Goal: Obtain resource: Obtain resource

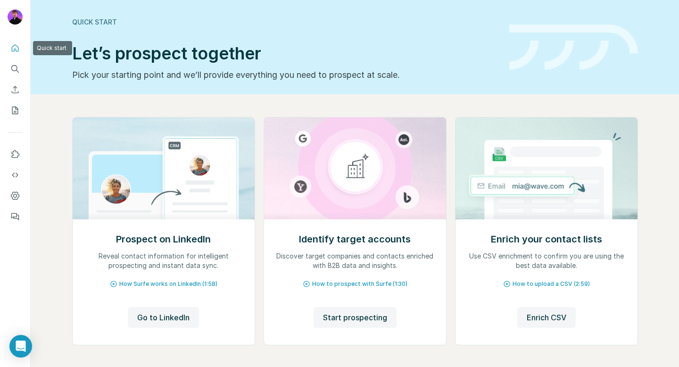
click at [8, 51] on button "Quick start" at bounding box center [15, 48] width 15 height 17
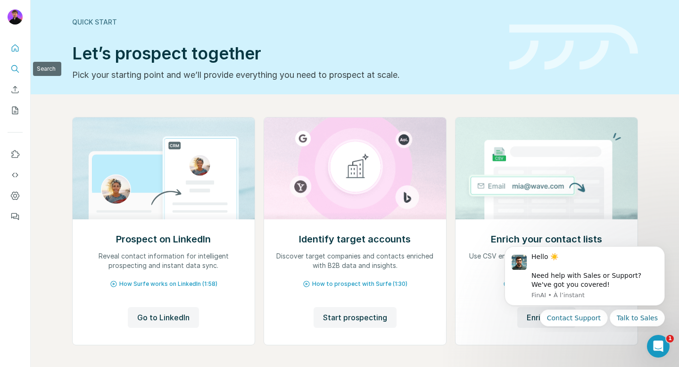
click at [14, 67] on icon "Search" at bounding box center [14, 68] width 9 height 9
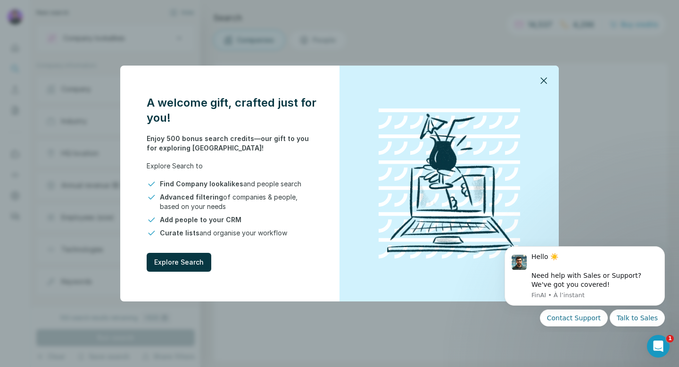
click at [549, 83] on button "button" at bounding box center [543, 80] width 23 height 23
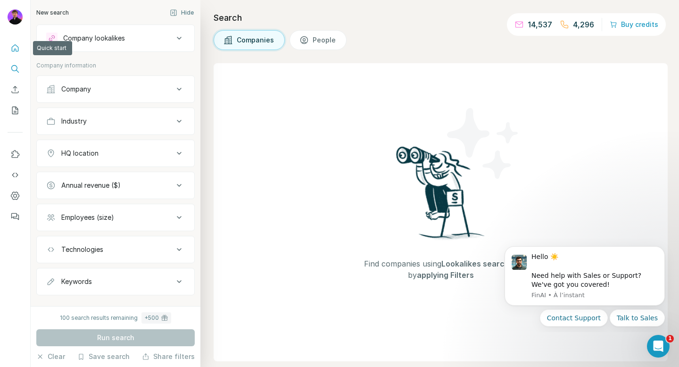
click at [17, 54] on button "Quick start" at bounding box center [15, 48] width 15 height 17
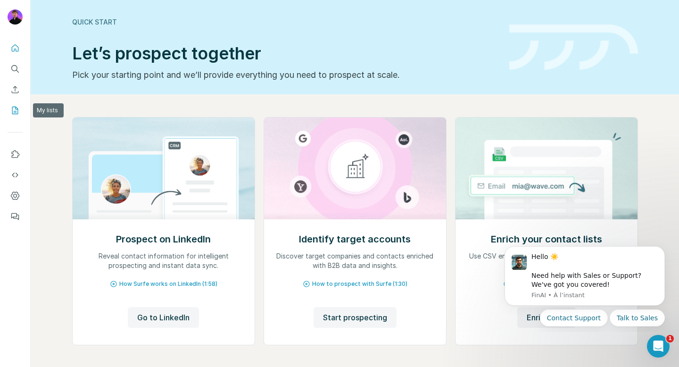
click at [17, 107] on icon "My lists" at bounding box center [15, 111] width 6 height 8
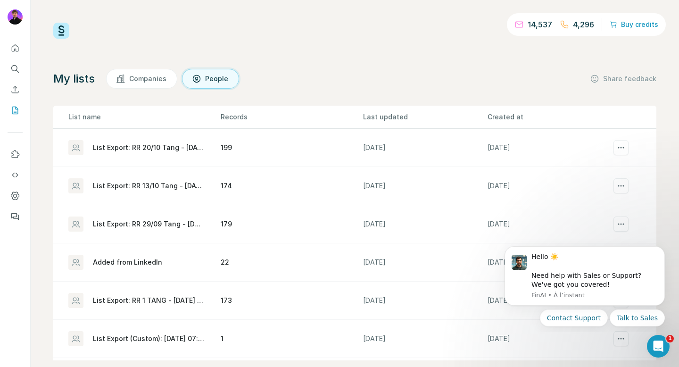
click at [154, 150] on div "List Export: RR 20/10 Tang - [DATE] 14:57" at bounding box center [149, 147] width 112 height 9
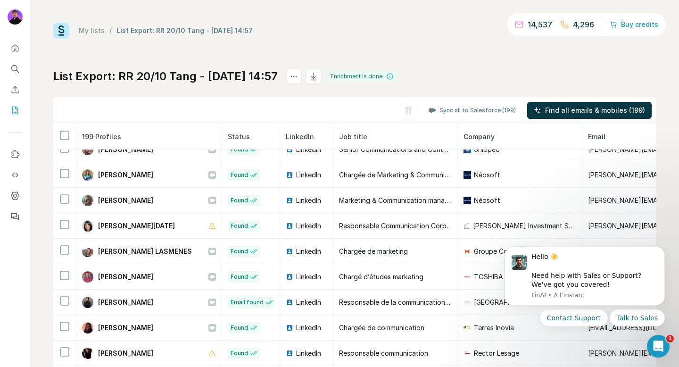
scroll to position [321, 0]
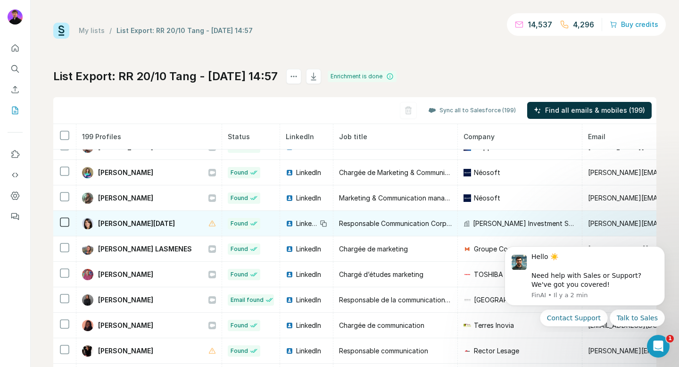
click at [320, 223] on icon at bounding box center [324, 224] width 8 height 8
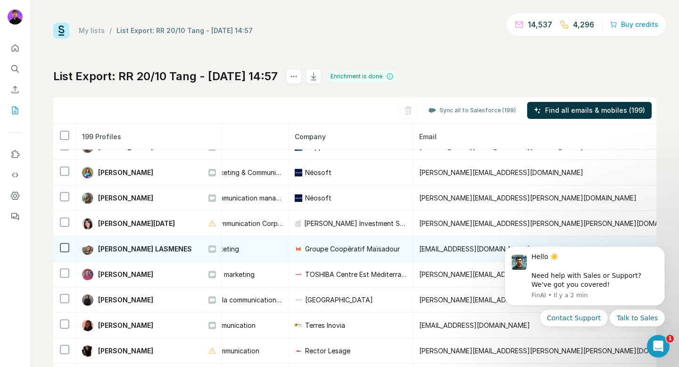
scroll to position [321, 173]
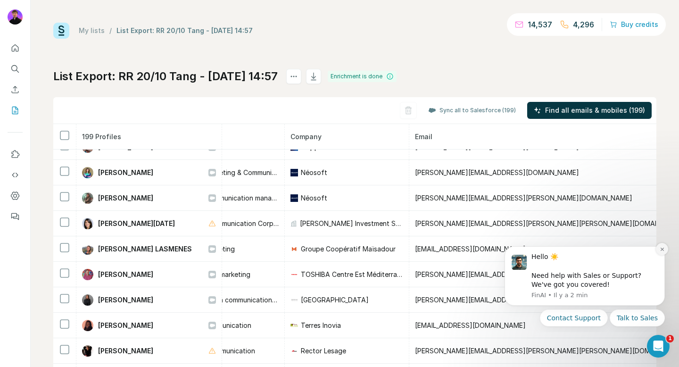
click at [661, 252] on button "Dismiss notification" at bounding box center [662, 249] width 12 height 12
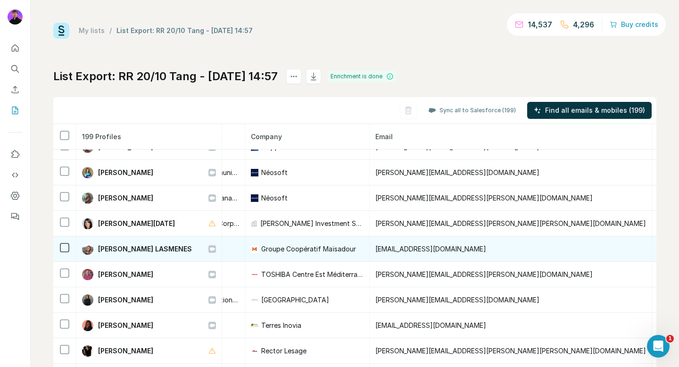
scroll to position [321, 226]
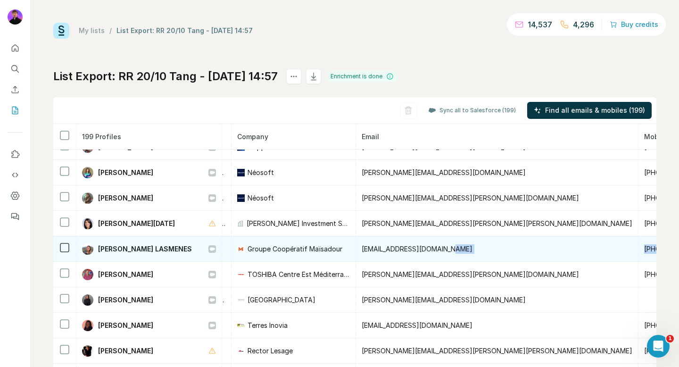
drag, startPoint x: 518, startPoint y: 246, endPoint x: 436, endPoint y: 246, distance: 82.5
click at [436, 246] on tr "[PERSON_NAME] LASMENES Found LinkedIn Chargée de marketing Groupe Coopératif Ma…" at bounding box center [433, 248] width 1213 height 25
copy tr "[PHONE_NUMBER]"
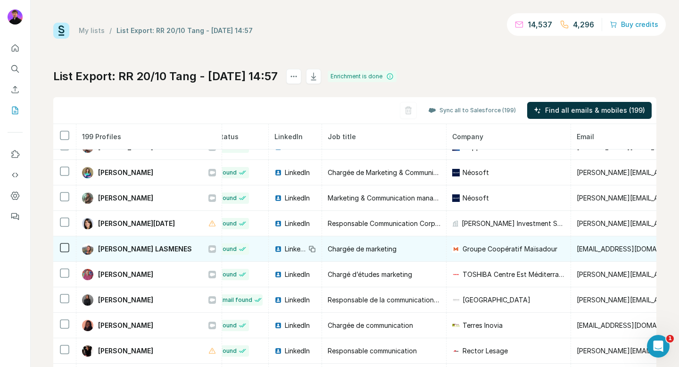
scroll to position [321, 0]
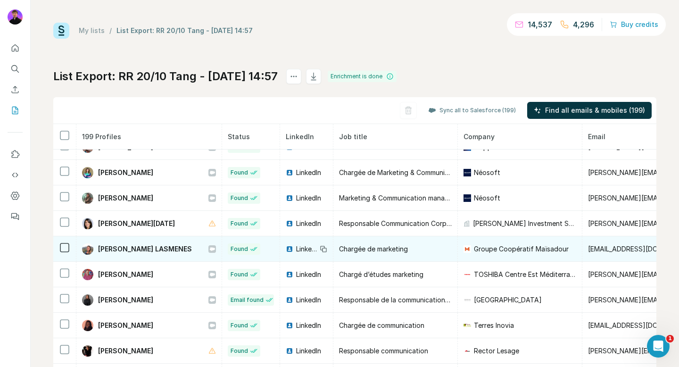
click at [320, 250] on icon at bounding box center [324, 249] width 8 height 8
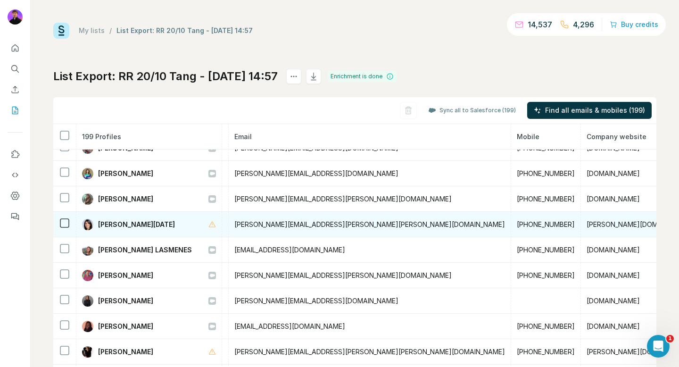
scroll to position [320, 355]
click at [510, 219] on td "[PHONE_NUMBER]" at bounding box center [545, 224] width 70 height 25
copy span "[PHONE_NUMBER]"
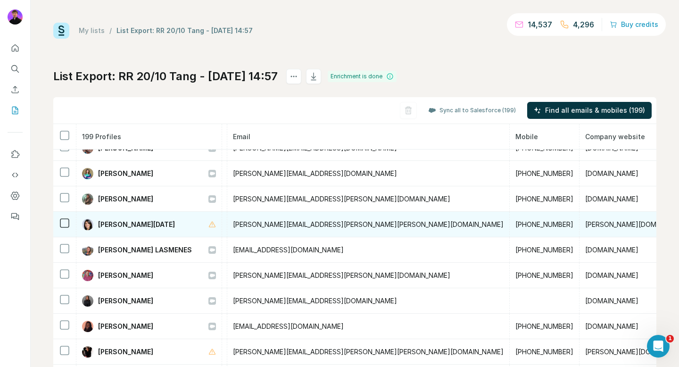
click at [287, 223] on td "[PERSON_NAME][EMAIL_ADDRESS][PERSON_NAME][PERSON_NAME][DOMAIN_NAME]" at bounding box center [368, 224] width 282 height 25
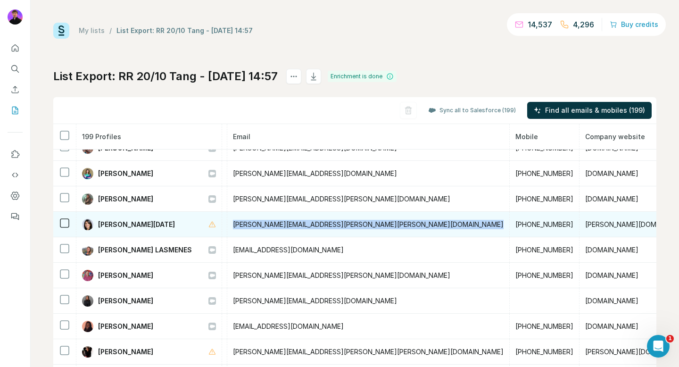
click at [287, 223] on td "[PERSON_NAME][EMAIL_ADDRESS][PERSON_NAME][PERSON_NAME][DOMAIN_NAME]" at bounding box center [368, 224] width 282 height 25
copy span "[PERSON_NAME][EMAIL_ADDRESS][PERSON_NAME][PERSON_NAME][DOMAIN_NAME]"
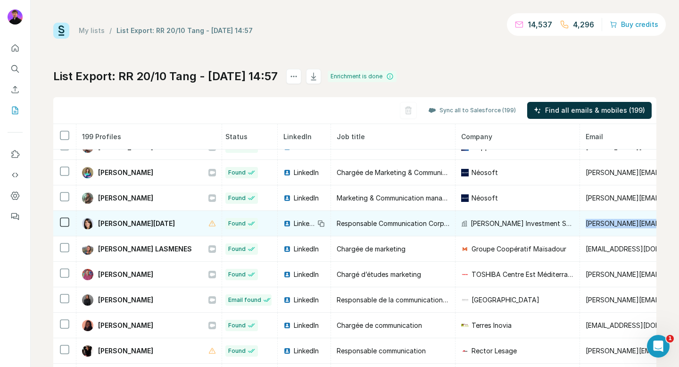
scroll to position [321, 0]
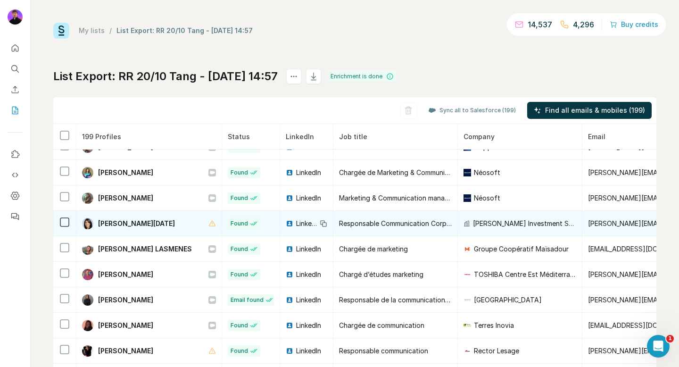
click at [510, 221] on span "[PERSON_NAME] Investment Solutions" at bounding box center [524, 223] width 103 height 9
copy span "[PERSON_NAME] Investment Solutions"
click at [339, 221] on span "Responsable Communication Corporate" at bounding box center [401, 223] width 124 height 8
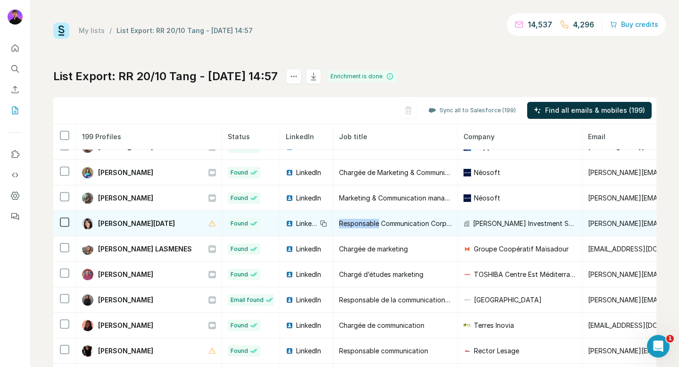
click at [339, 221] on span "Responsable Communication Corporate" at bounding box center [401, 223] width 124 height 8
copy tr "Responsable Communication Corporate"
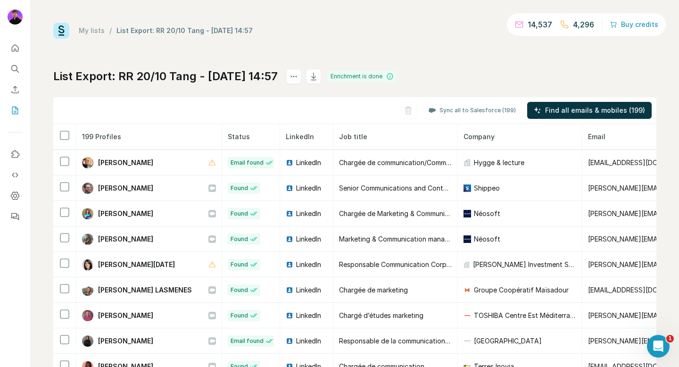
scroll to position [280, 0]
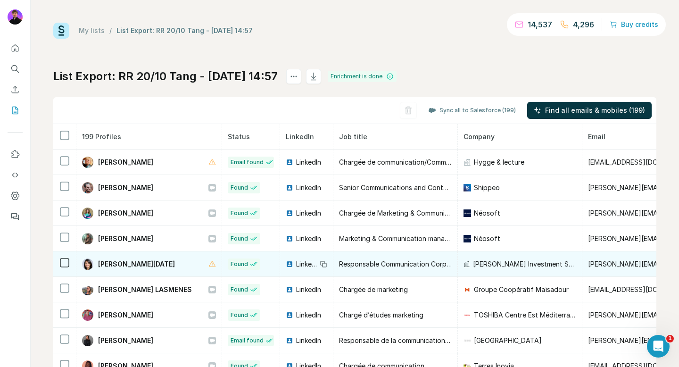
click at [320, 260] on icon at bounding box center [324, 264] width 8 height 8
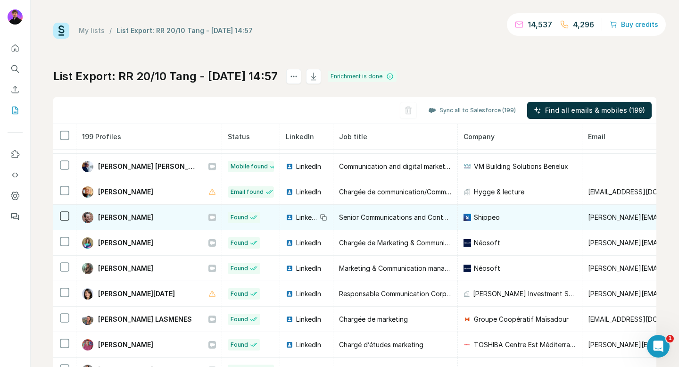
scroll to position [246, 0]
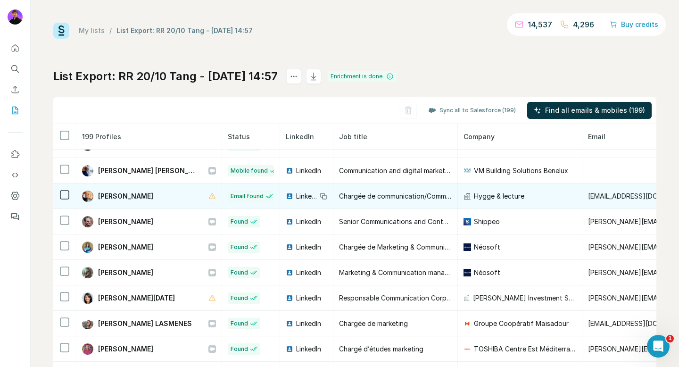
click at [320, 196] on icon at bounding box center [324, 196] width 8 height 8
click at [372, 198] on span "Chargée de communication/Community manager" at bounding box center [414, 196] width 151 height 8
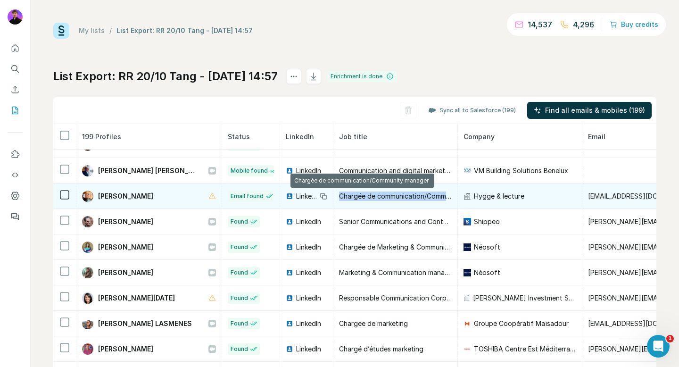
click at [372, 198] on span "Chargée de communication/Community manager" at bounding box center [414, 196] width 151 height 8
copy tr "Chargée de communication/Community manager"
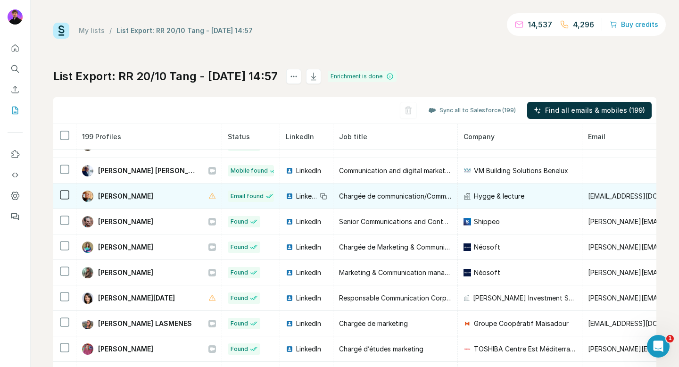
click at [477, 191] on span "Hygge & lecture" at bounding box center [499, 195] width 50 height 9
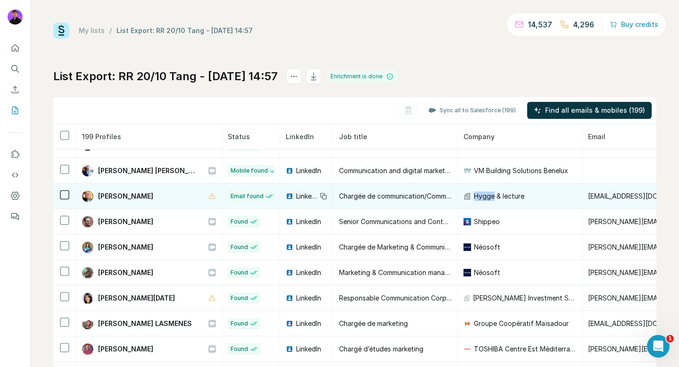
click at [477, 191] on span "Hygge & lecture" at bounding box center [499, 195] width 50 height 9
click at [588, 195] on span "[EMAIL_ADDRESS][DOMAIN_NAME]" at bounding box center [643, 196] width 111 height 8
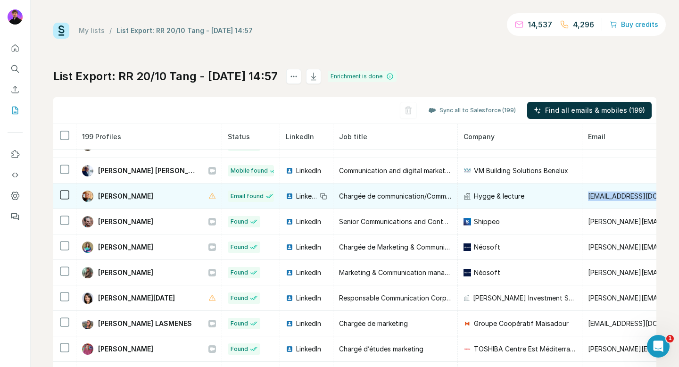
copy span "[EMAIL_ADDRESS][DOMAIN_NAME]"
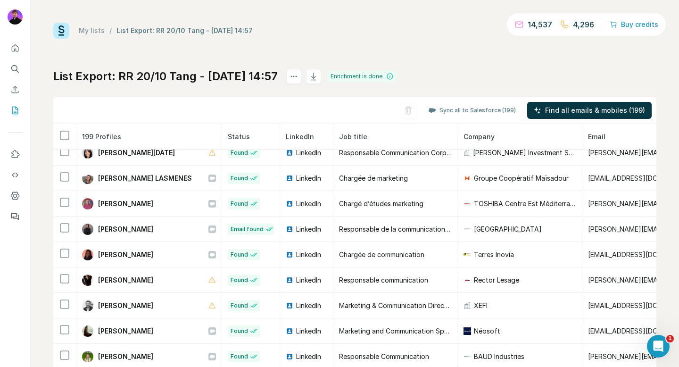
scroll to position [392, 0]
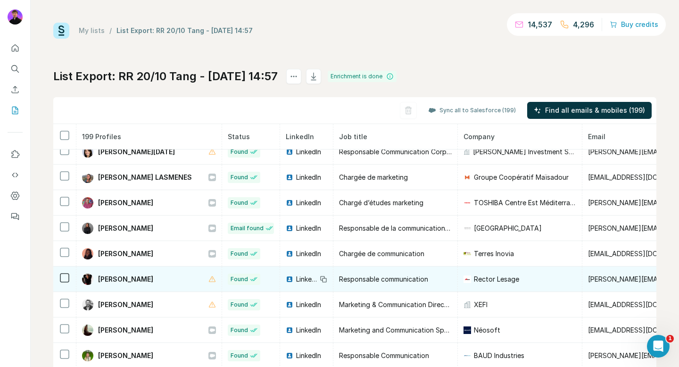
click at [141, 281] on span "[PERSON_NAME]" at bounding box center [125, 278] width 55 height 9
copy div "[PERSON_NAME]"
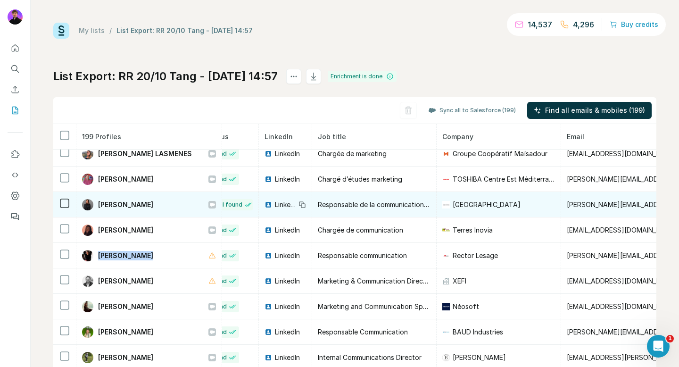
scroll to position [416, 22]
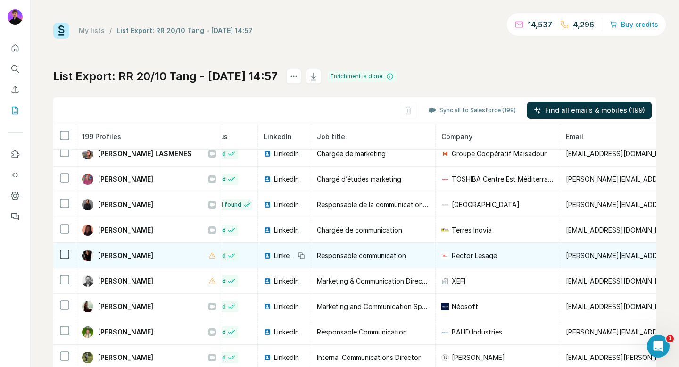
copy span "[PERSON_NAME][EMAIL_ADDRESS][PERSON_NAME][PERSON_NAME][DOMAIN_NAME]"
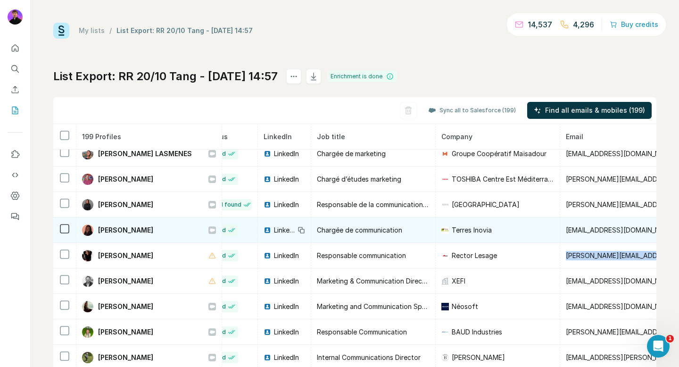
scroll to position [462, 22]
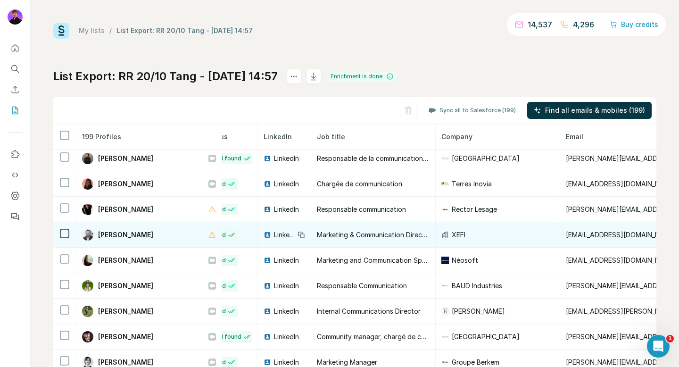
click at [131, 231] on span "[PERSON_NAME]" at bounding box center [125, 234] width 55 height 9
copy div "[PERSON_NAME]"
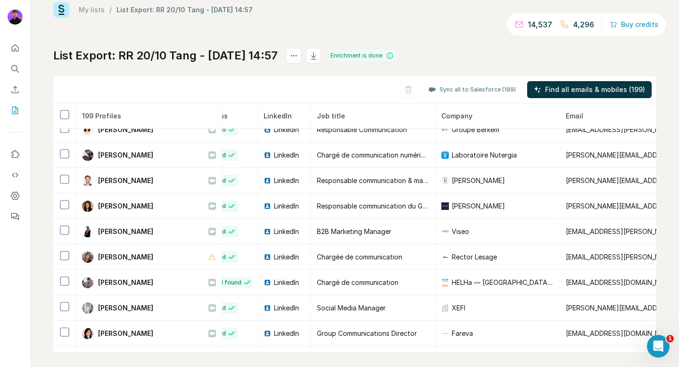
scroll to position [751, 22]
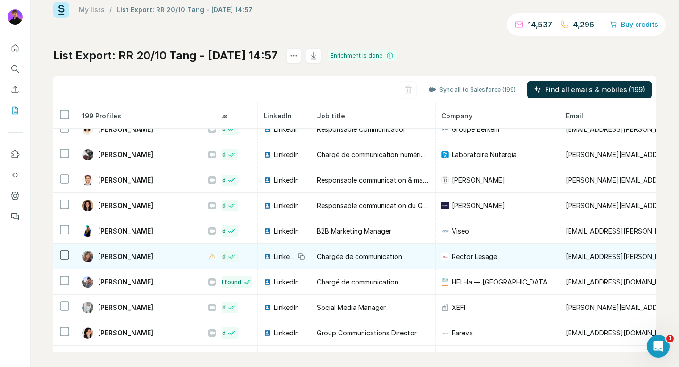
click at [148, 258] on div "[PERSON_NAME]" at bounding box center [149, 256] width 134 height 11
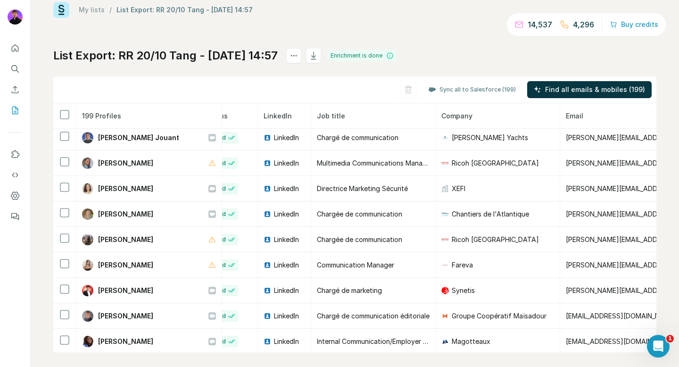
scroll to position [1023, 22]
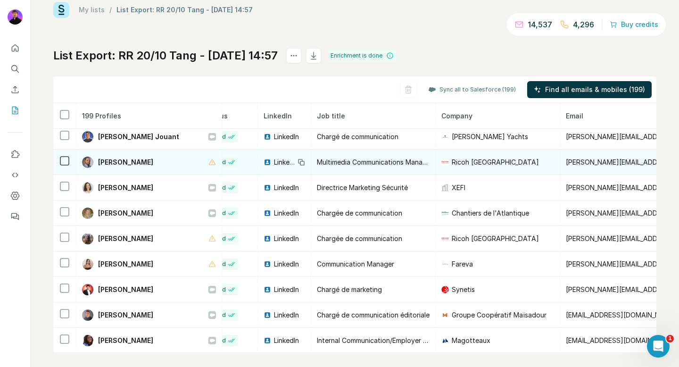
click at [151, 159] on div "[PERSON_NAME]" at bounding box center [149, 162] width 134 height 11
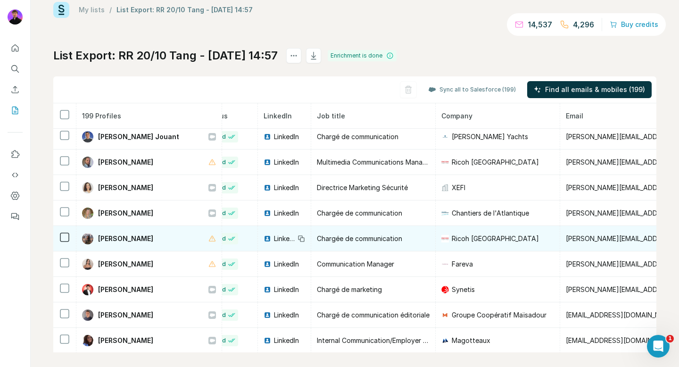
click at [153, 241] on span "[PERSON_NAME]" at bounding box center [125, 238] width 55 height 9
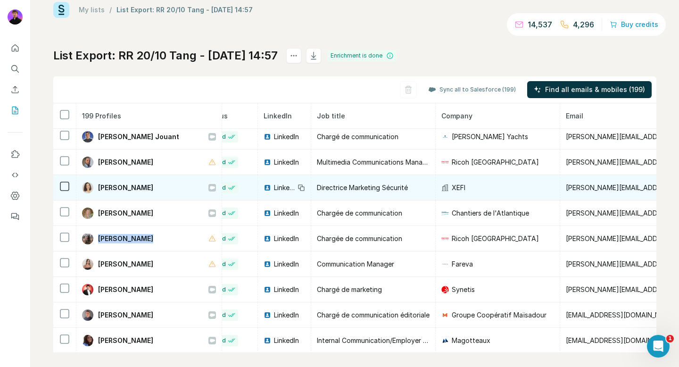
scroll to position [1049, 22]
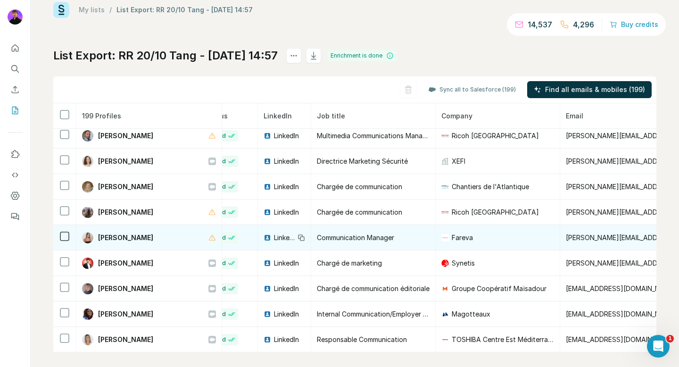
click at [152, 237] on div "[PERSON_NAME]" at bounding box center [149, 237] width 134 height 11
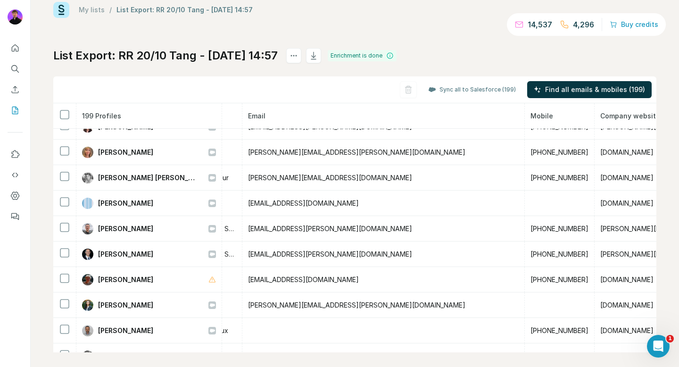
scroll to position [1599, 340]
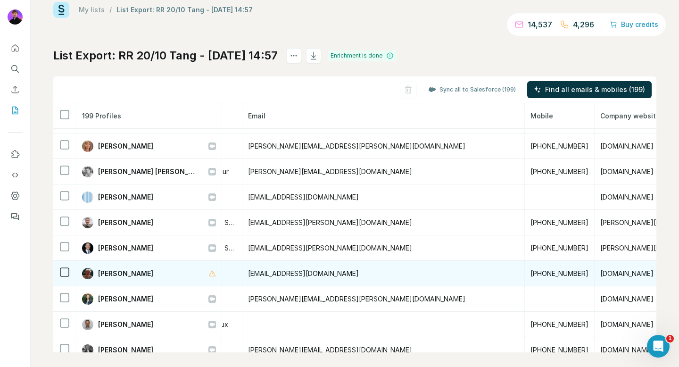
click at [153, 274] on div "[PERSON_NAME]" at bounding box center [149, 273] width 134 height 11
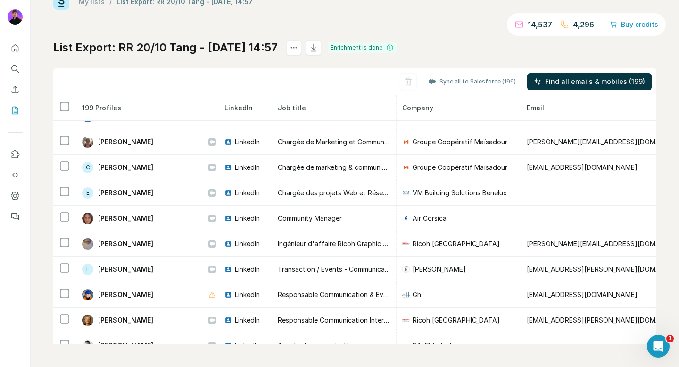
scroll to position [3341, 61]
